Goal: Information Seeking & Learning: Understand process/instructions

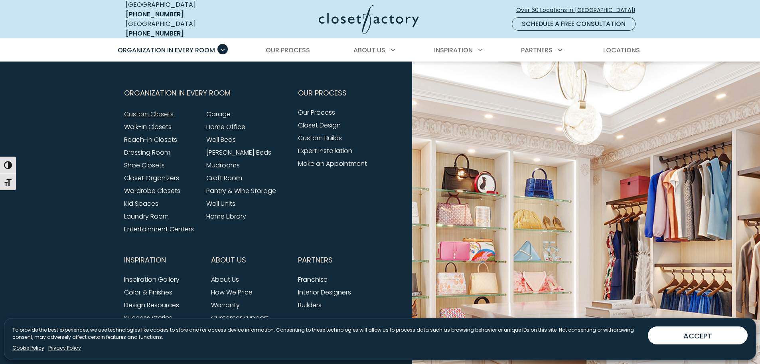
scroll to position [2634, 0]
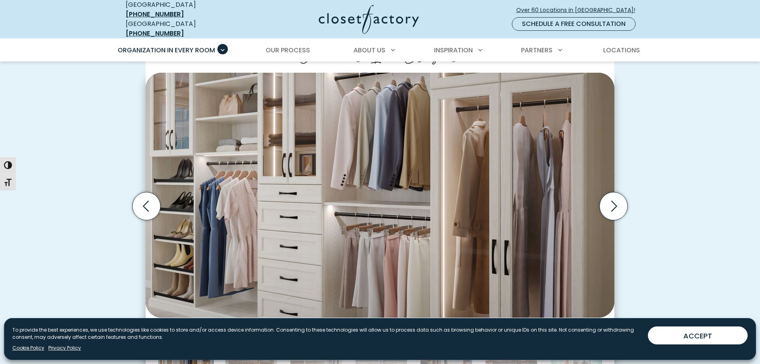
scroll to position [239, 0]
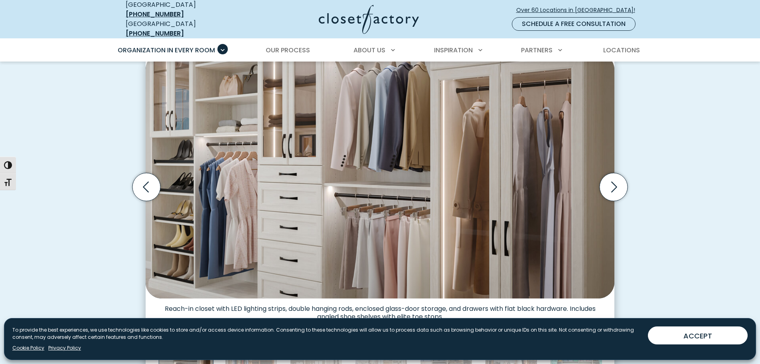
drag, startPoint x: 706, startPoint y: 337, endPoint x: 705, endPoint y: 324, distance: 12.8
click at [706, 337] on button "ACCEPT" at bounding box center [698, 335] width 100 height 18
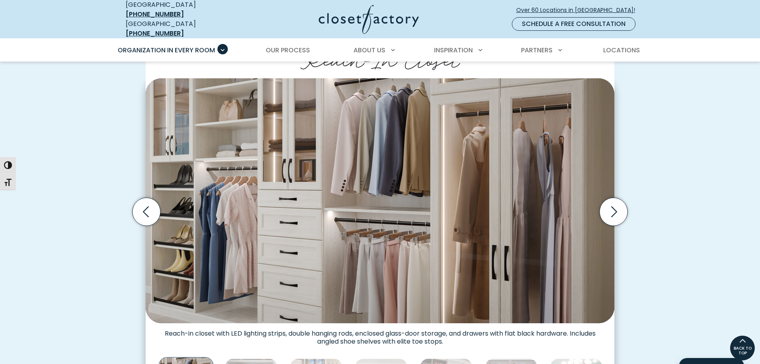
scroll to position [208, 0]
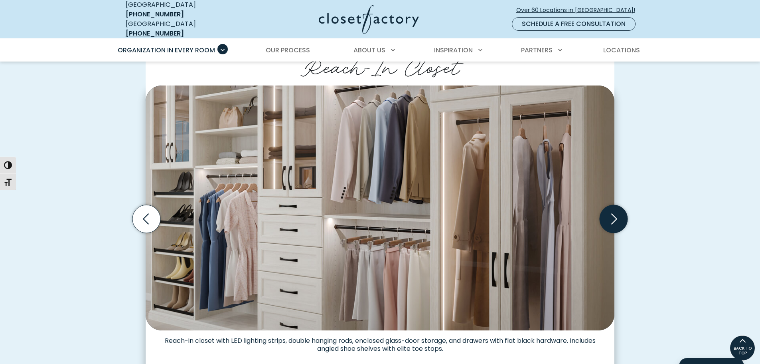
click at [627, 222] on icon "Next slide" at bounding box center [614, 219] width 34 height 34
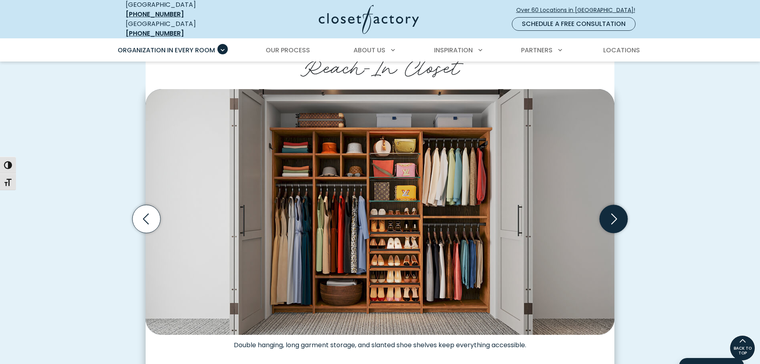
click at [615, 219] on icon "Next slide" at bounding box center [614, 219] width 28 height 28
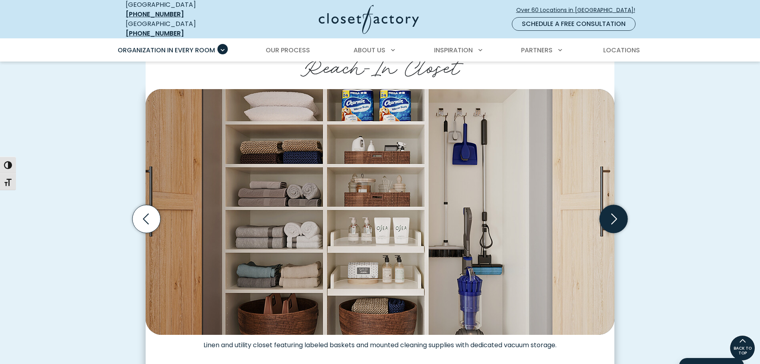
click at [615, 219] on icon "Next slide" at bounding box center [614, 219] width 28 height 28
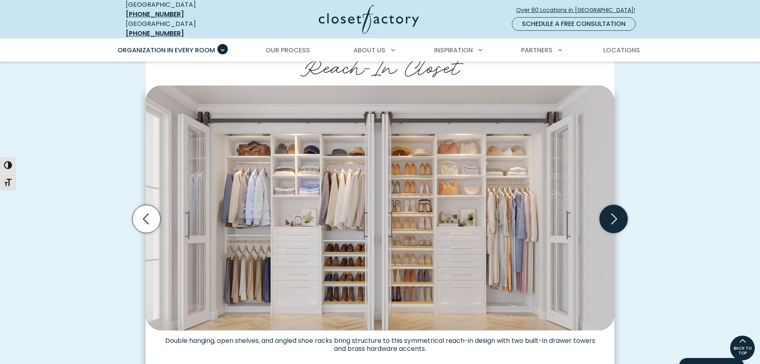
click at [615, 219] on icon "Next slide" at bounding box center [614, 219] width 28 height 28
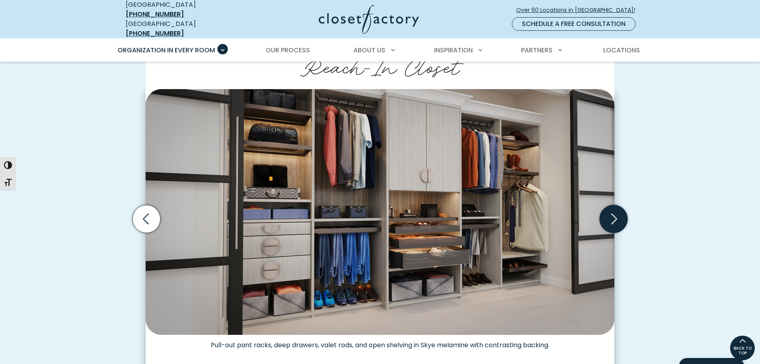
click at [615, 219] on icon "Next slide" at bounding box center [614, 219] width 28 height 28
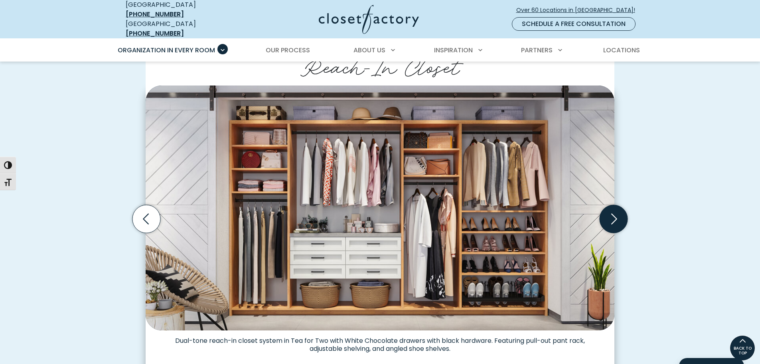
click at [615, 219] on icon "Next slide" at bounding box center [614, 219] width 28 height 28
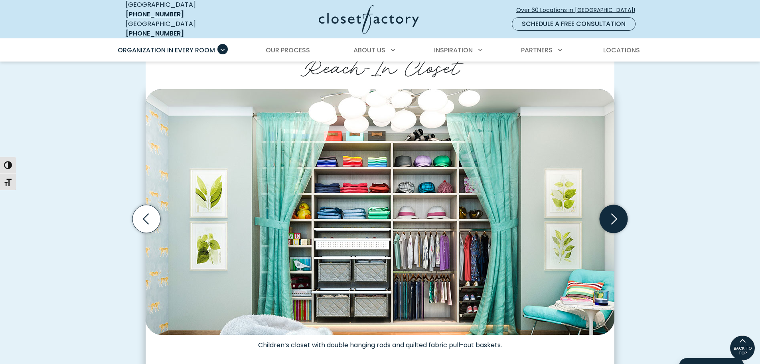
click at [615, 219] on icon "Next slide" at bounding box center [614, 219] width 28 height 28
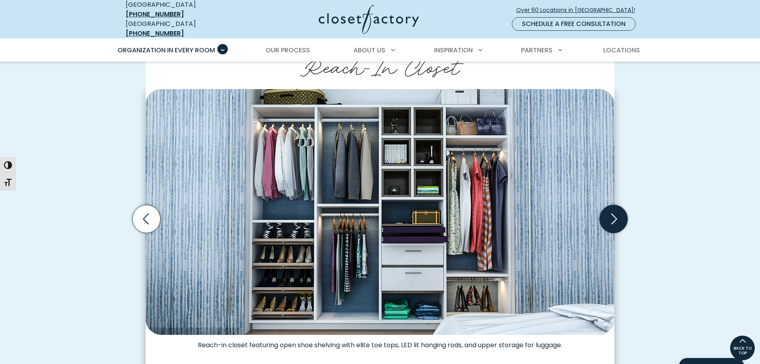
click at [615, 219] on icon "Next slide" at bounding box center [614, 219] width 28 height 28
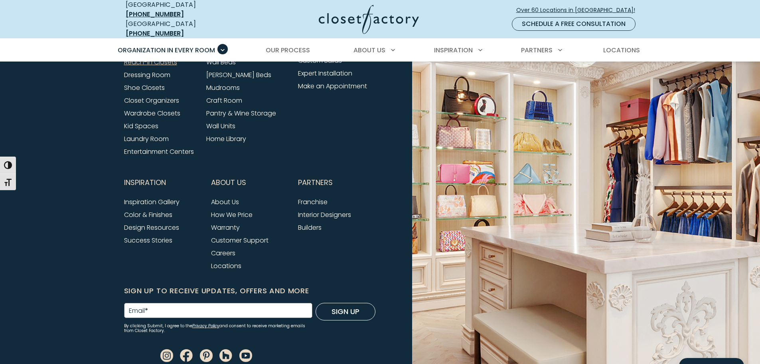
scroll to position [2743, 0]
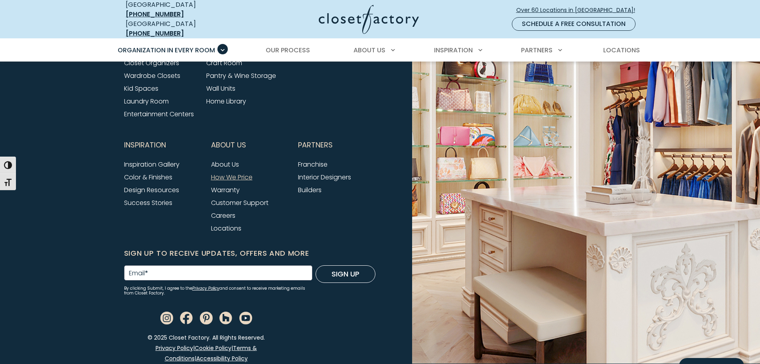
click at [240, 172] on link "How We Price" at bounding box center [232, 176] width 42 height 9
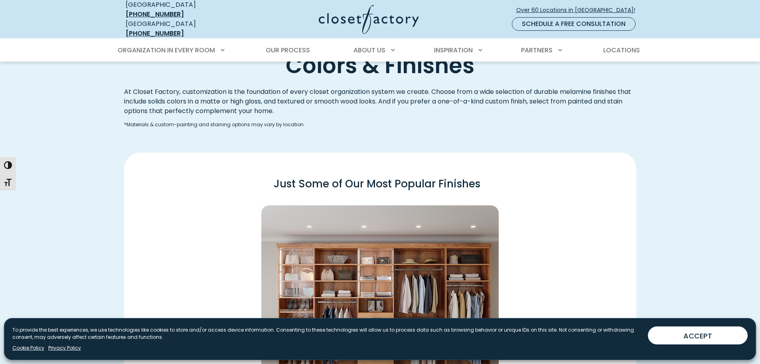
scroll to position [1038, 0]
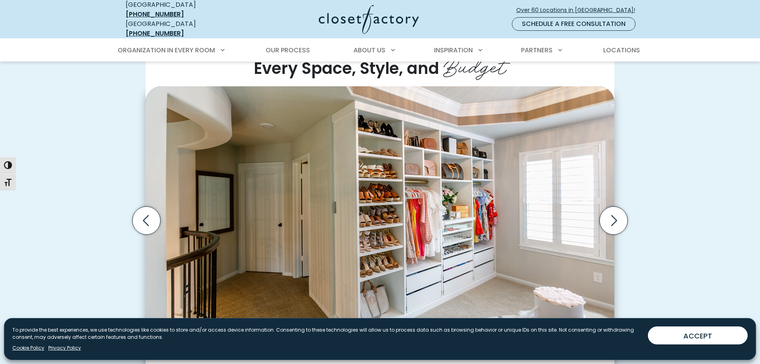
scroll to position [239, 0]
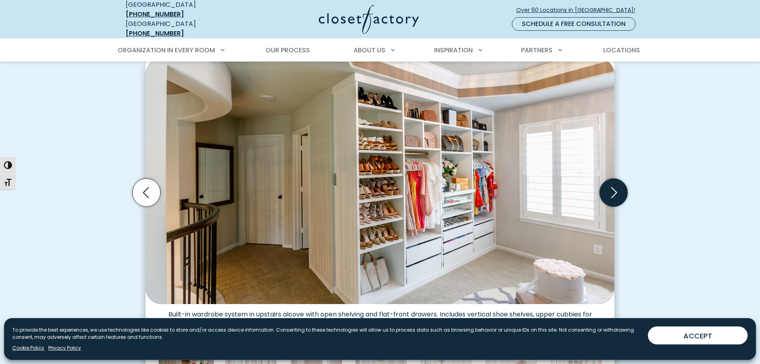
drag, startPoint x: 603, startPoint y: 182, endPoint x: 607, endPoint y: 183, distance: 4.0
click at [603, 182] on icon "Next slide" at bounding box center [614, 192] width 28 height 28
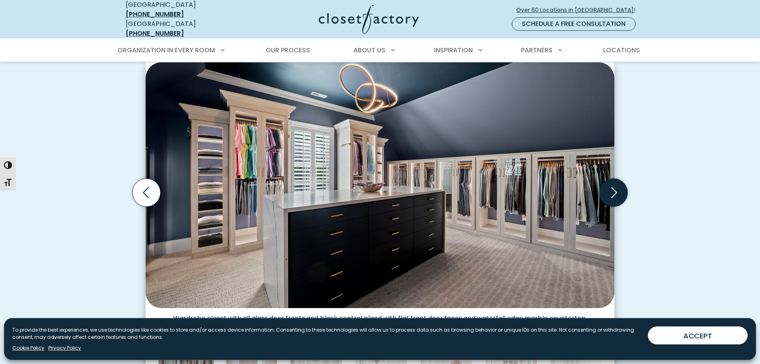
click at [608, 183] on icon "Next slide" at bounding box center [614, 192] width 28 height 28
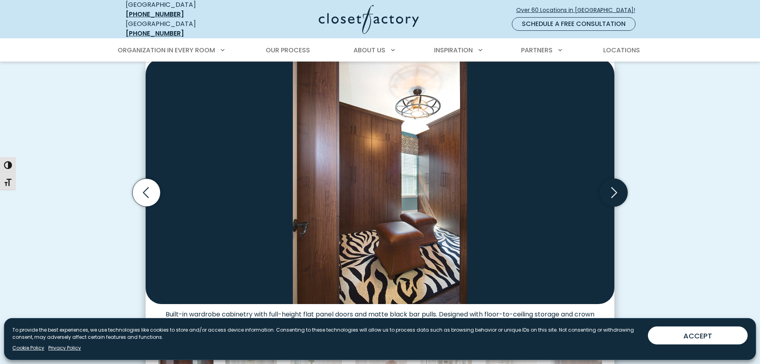
click at [608, 183] on icon "Next slide" at bounding box center [614, 192] width 28 height 28
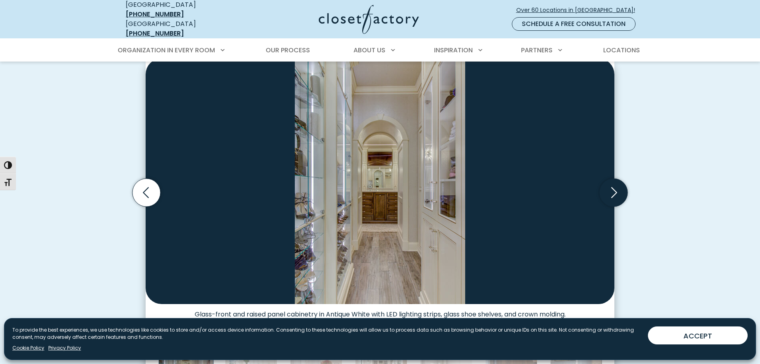
click at [608, 183] on icon "Next slide" at bounding box center [614, 192] width 28 height 28
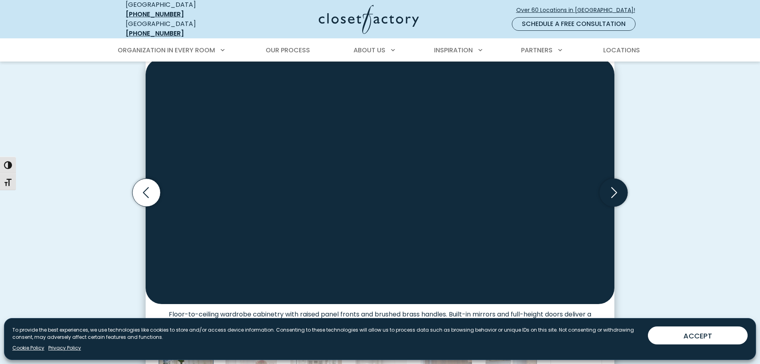
click at [608, 183] on icon "Next slide" at bounding box center [614, 192] width 28 height 28
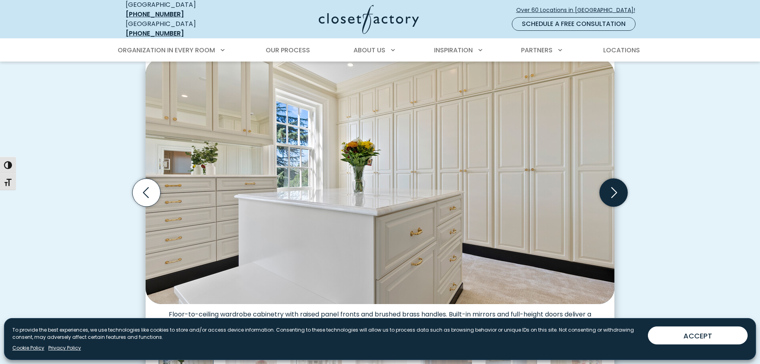
click at [608, 183] on icon "Next slide" at bounding box center [614, 192] width 28 height 28
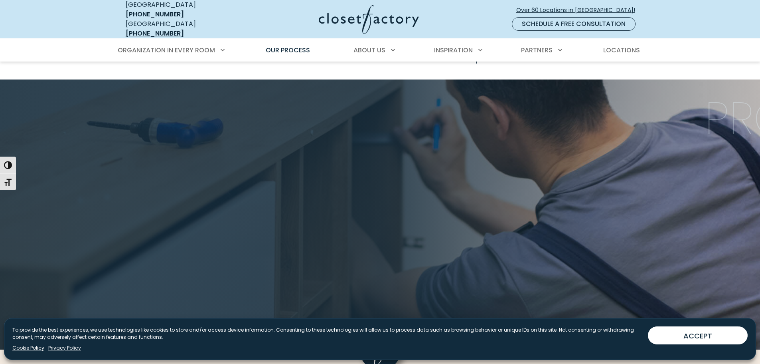
scroll to position [1118, 0]
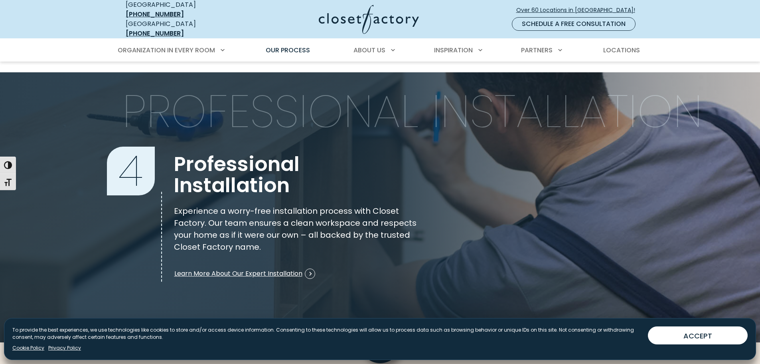
click at [102, 338] on p "To provide the best experiences, we use technologies like cookies to store and/…" at bounding box center [326, 333] width 629 height 14
click at [36, 348] on link "Cookie Policy" at bounding box center [28, 347] width 32 height 7
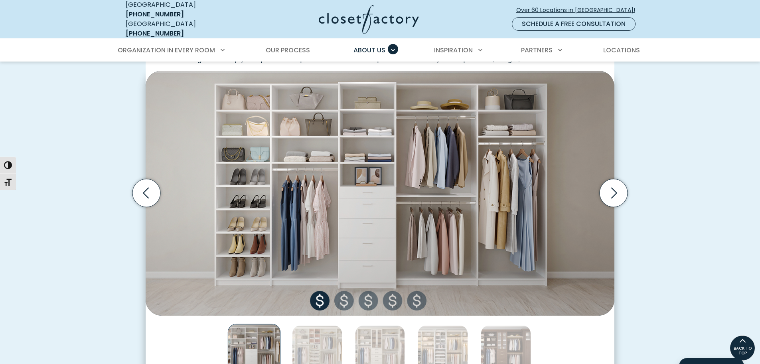
scroll to position [239, 0]
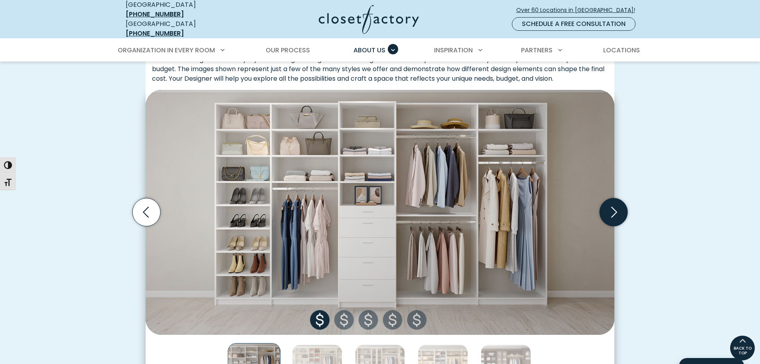
click at [609, 207] on icon "Next slide" at bounding box center [614, 212] width 28 height 28
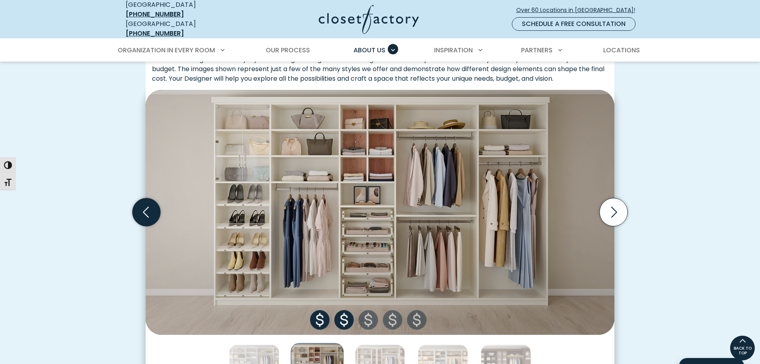
click at [136, 210] on icon "Previous slide" at bounding box center [147, 212] width 28 height 28
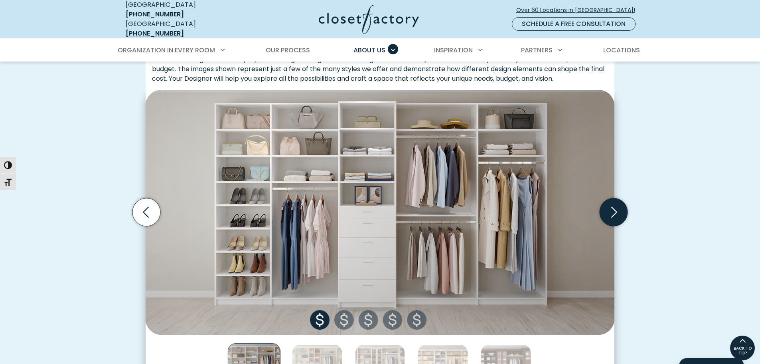
click at [604, 207] on icon "Next slide" at bounding box center [614, 212] width 28 height 28
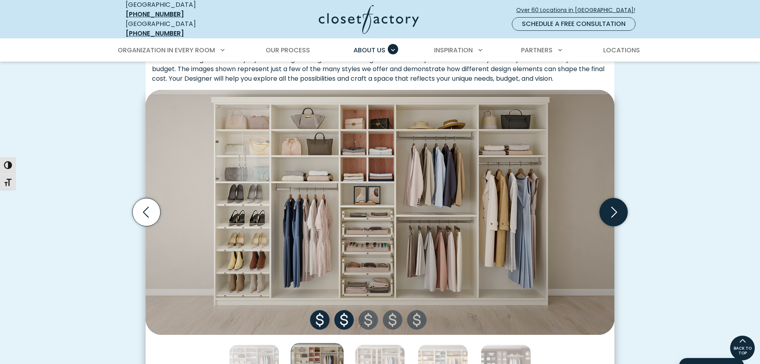
click at [604, 207] on icon "Next slide" at bounding box center [614, 212] width 28 height 28
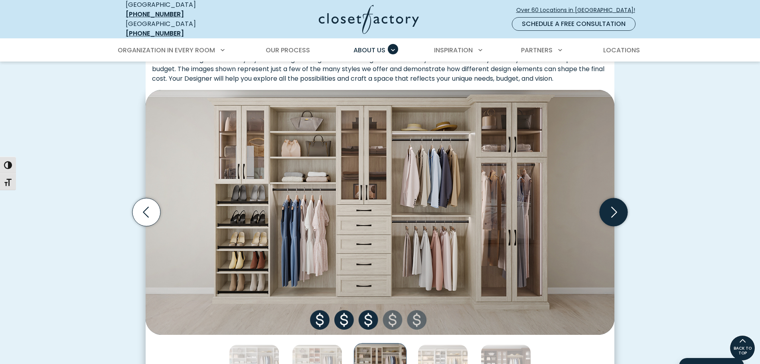
click at [604, 207] on icon "Next slide" at bounding box center [614, 212] width 28 height 28
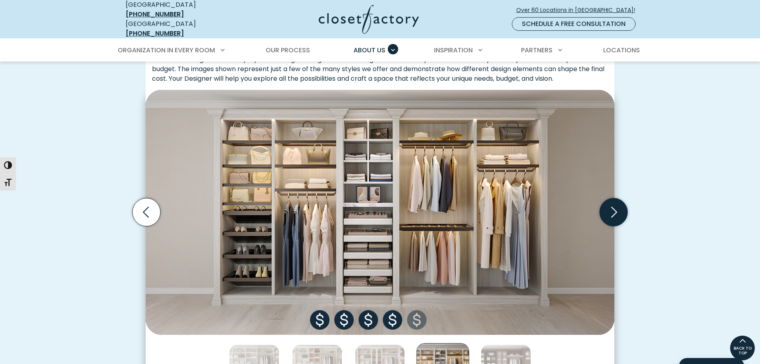
click at [604, 207] on icon "Next slide" at bounding box center [614, 212] width 28 height 28
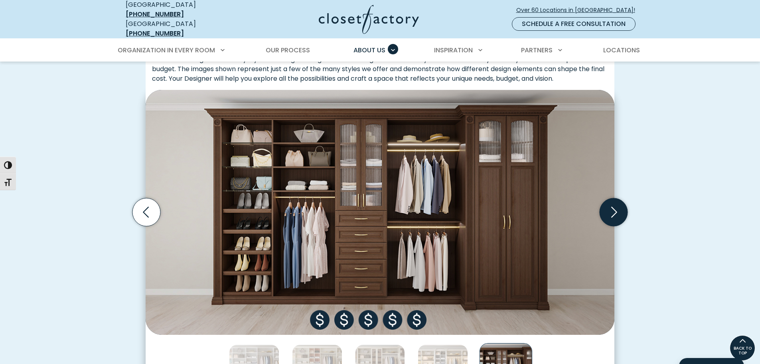
click at [604, 207] on icon "Next slide" at bounding box center [614, 212] width 28 height 28
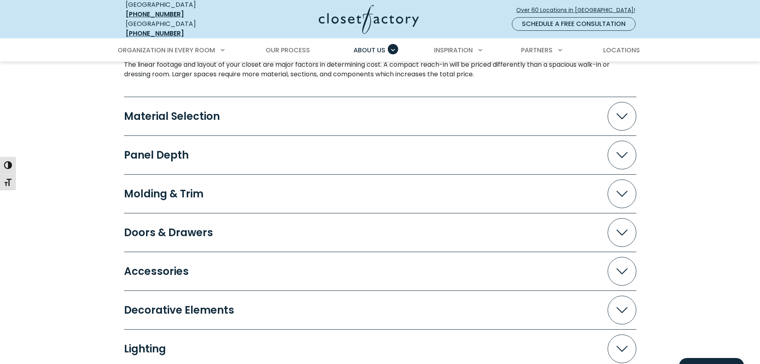
scroll to position [878, 0]
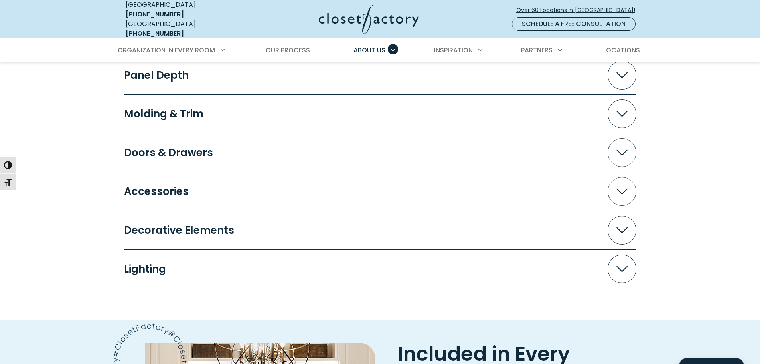
click at [463, 115] on button "Molding & Trim" at bounding box center [380, 113] width 512 height 29
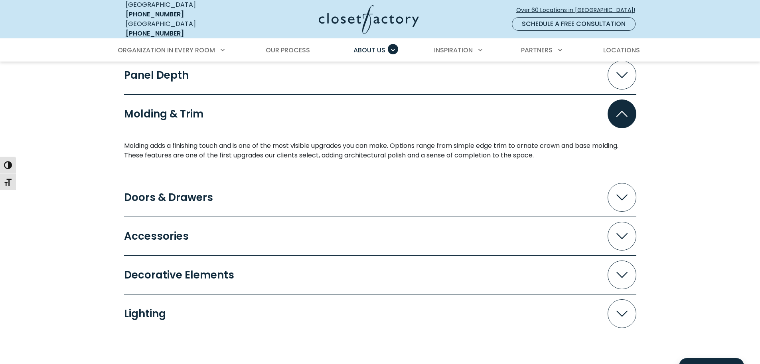
click at [463, 115] on button "Molding & Trim" at bounding box center [380, 113] width 512 height 29
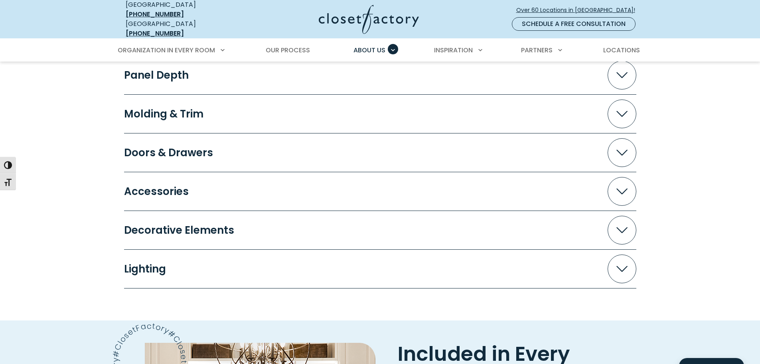
click at [468, 138] on button "Doors & Drawers" at bounding box center [380, 152] width 512 height 29
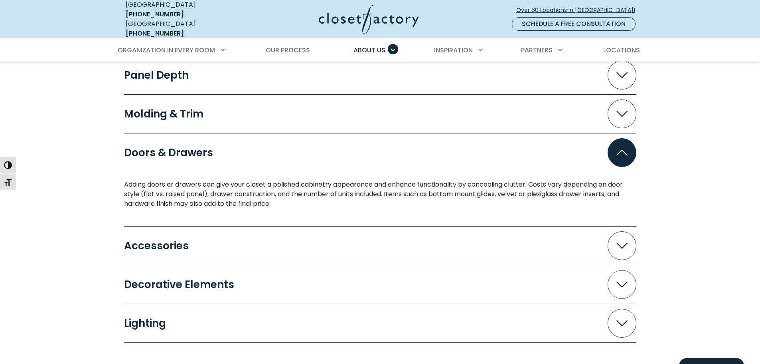
click at [468, 138] on button "Doors & Drawers" at bounding box center [380, 152] width 512 height 29
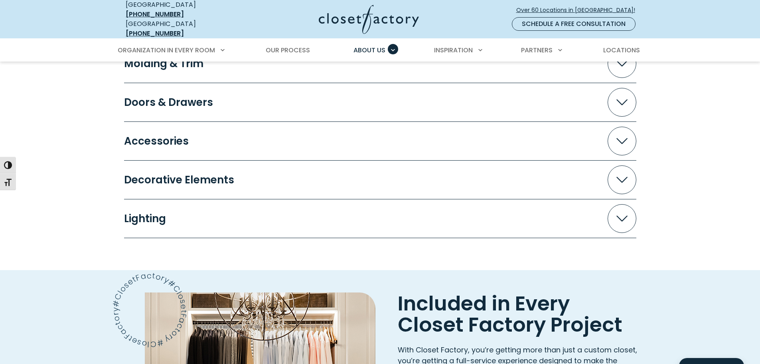
scroll to position [958, 0]
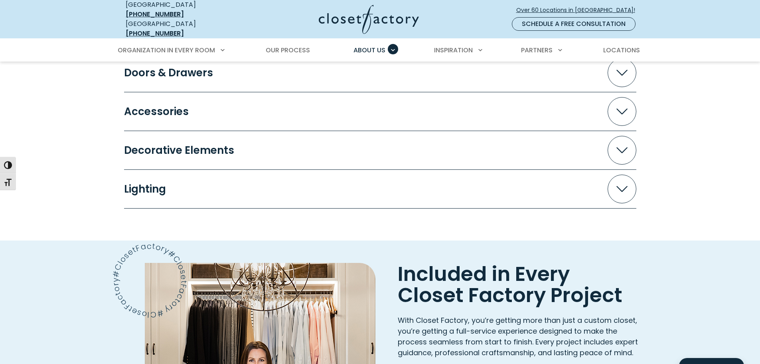
click at [468, 114] on button "Accessories" at bounding box center [380, 111] width 512 height 29
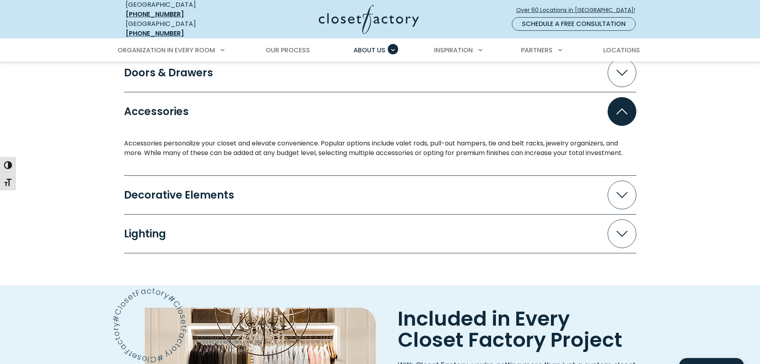
scroll to position [1038, 0]
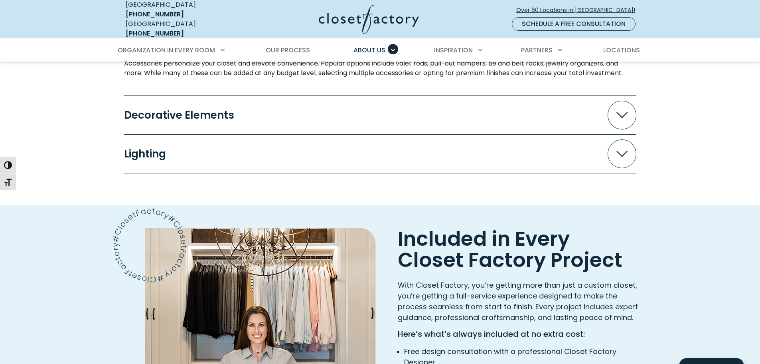
click at [602, 154] on button "Lighting" at bounding box center [380, 153] width 512 height 29
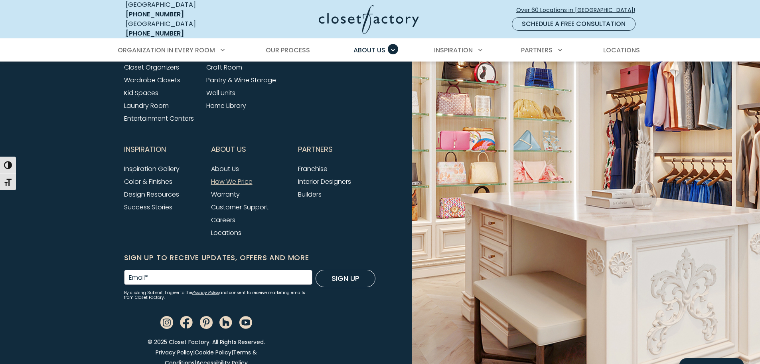
scroll to position [1826, 0]
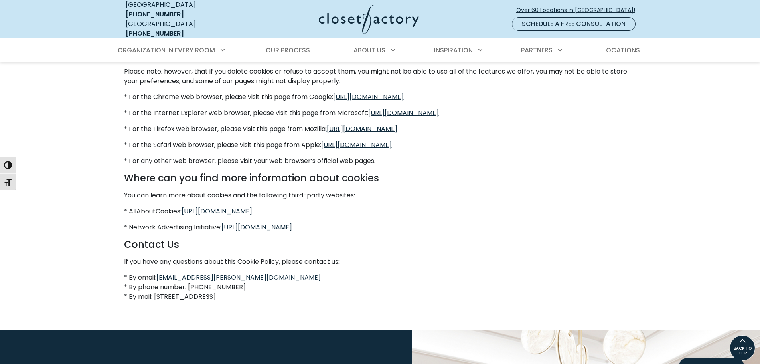
scroll to position [542, 0]
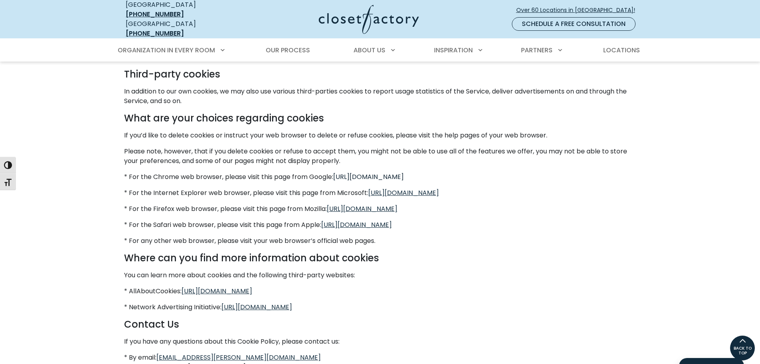
click at [404, 177] on link "https://support.google.com/accounts/answer/32050" at bounding box center [368, 176] width 71 height 9
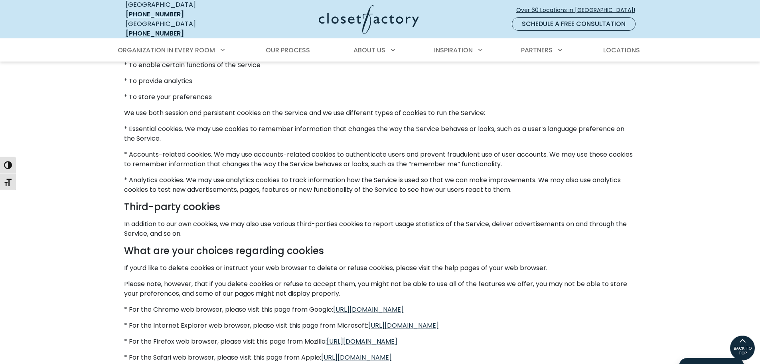
scroll to position [383, 0]
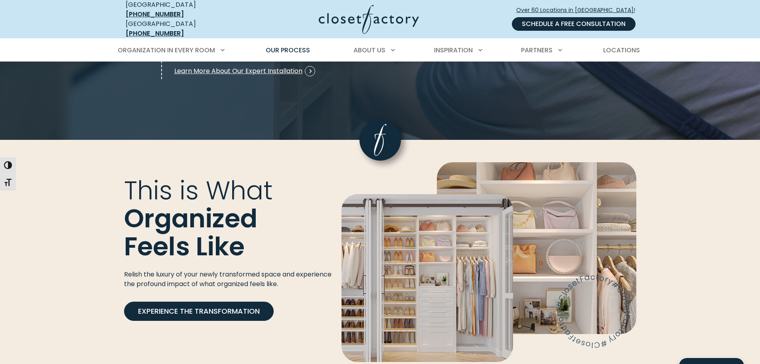
click at [543, 24] on link "Schedule a Free Consultation" at bounding box center [574, 24] width 124 height 14
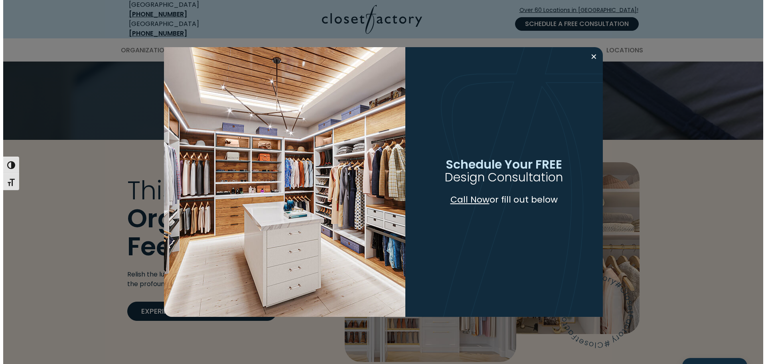
scroll to position [1320, 0]
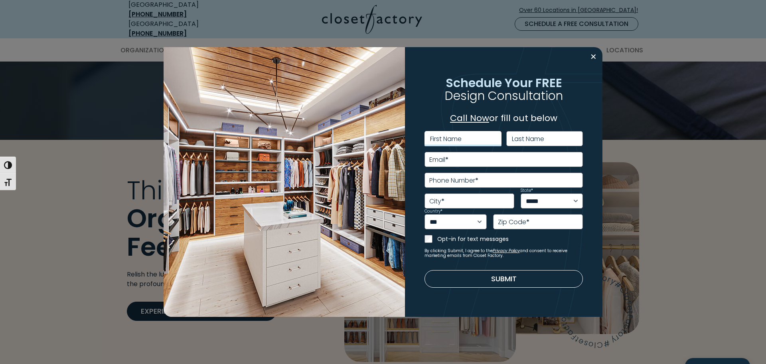
click at [475, 140] on input "First Name" at bounding box center [463, 138] width 77 height 15
type input "*****"
type input "***"
